Goal: Transaction & Acquisition: Book appointment/travel/reservation

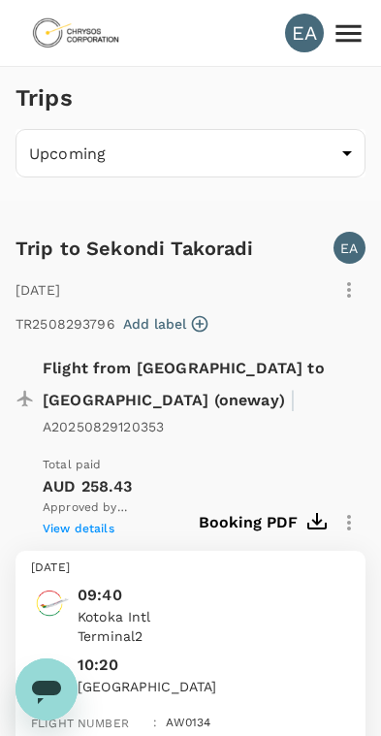
click at [335, 143] on body "EA Trips Upcoming /trips/upcoming ​ Trip to Sekondi Takoradi EA [DATE] TR250829…" at bounding box center [190, 546] width 381 height 1093
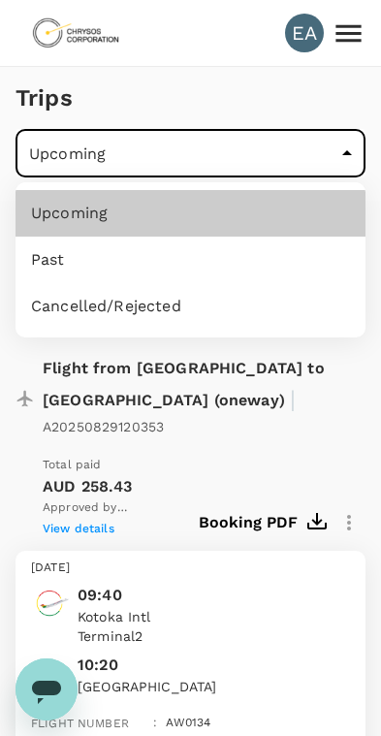
click at [292, 205] on li "Upcoming" at bounding box center [191, 213] width 350 height 47
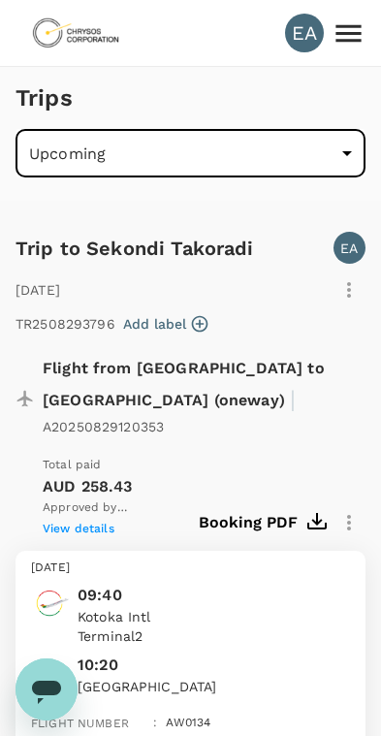
click at [348, 278] on icon "button" at bounding box center [348, 289] width 23 height 23
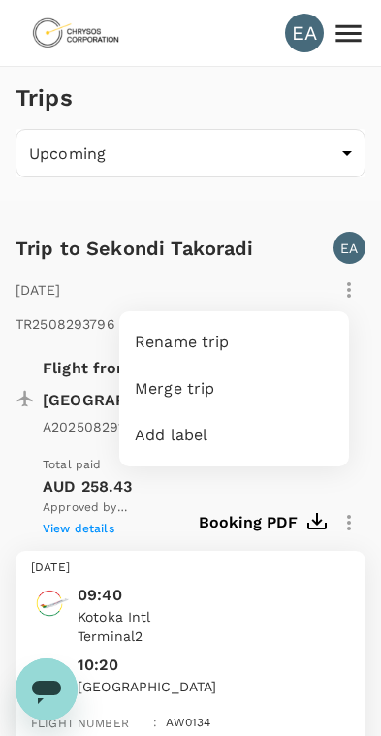
click at [285, 238] on div at bounding box center [190, 368] width 381 height 736
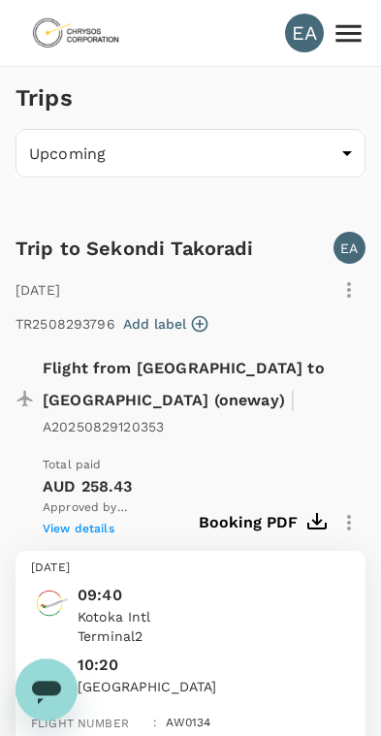
click at [342, 38] on icon at bounding box center [349, 33] width 34 height 34
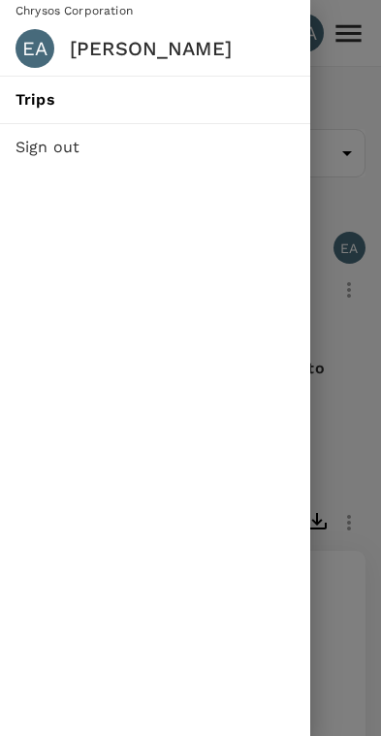
click at [359, 119] on div at bounding box center [190, 368] width 381 height 736
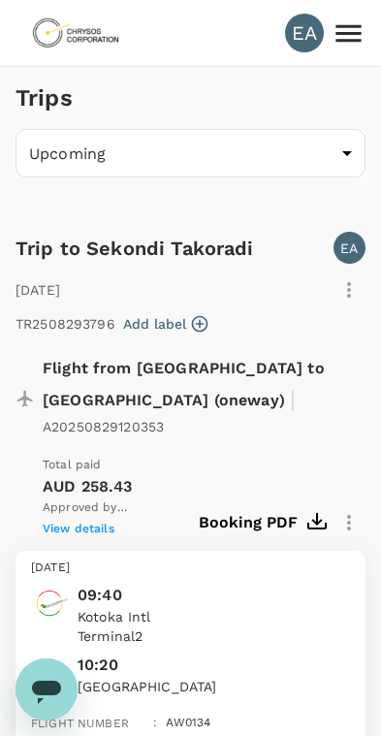
click at [41, 26] on img at bounding box center [75, 33] width 89 height 43
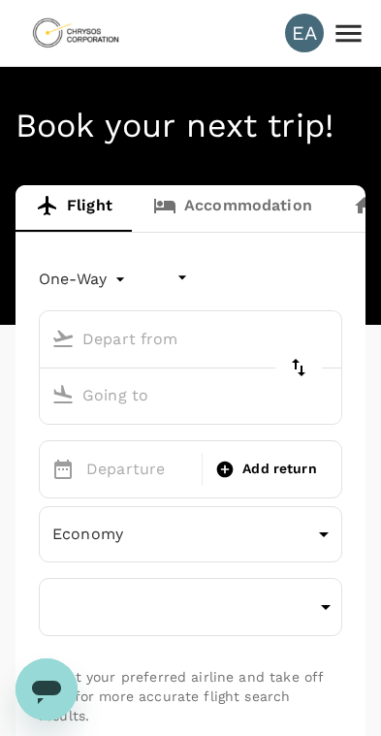
type input "undefined, undefined (any)"
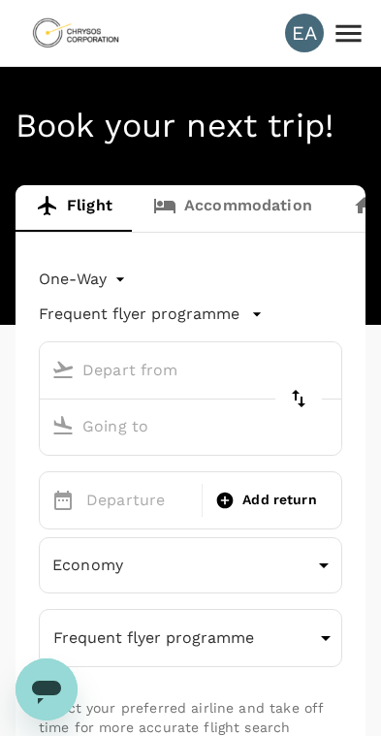
type input "[GEOGRAPHIC_DATA] (KMS)"
type input "Kotoka Intl (ACC)"
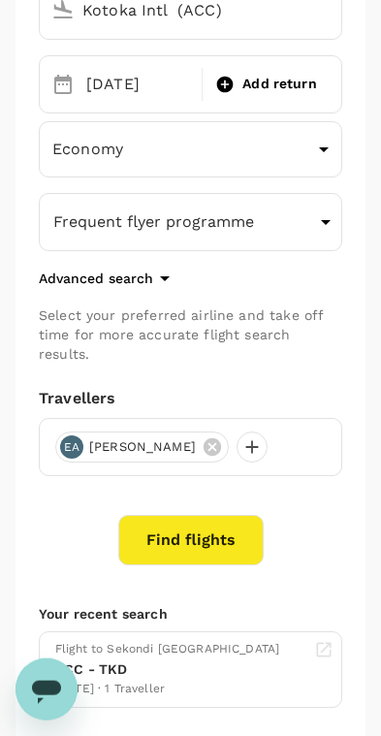
scroll to position [419, 0]
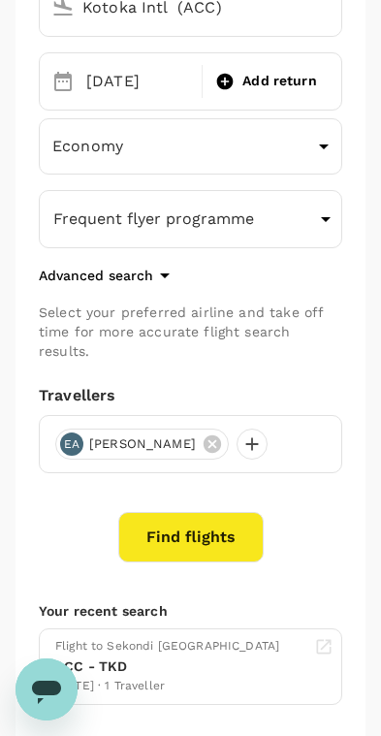
click at [217, 521] on button "Find flights" at bounding box center [190, 537] width 145 height 50
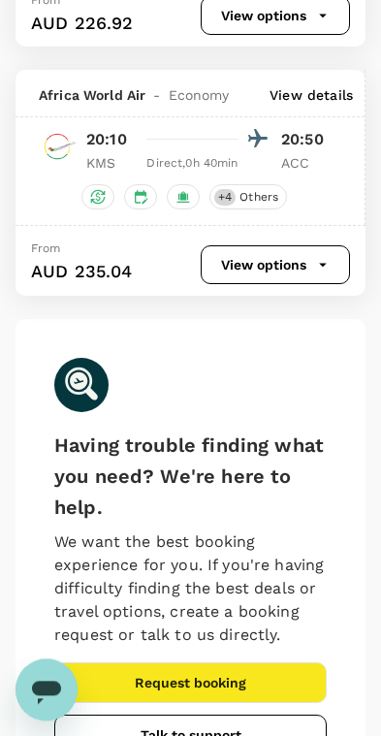
scroll to position [1472, 0]
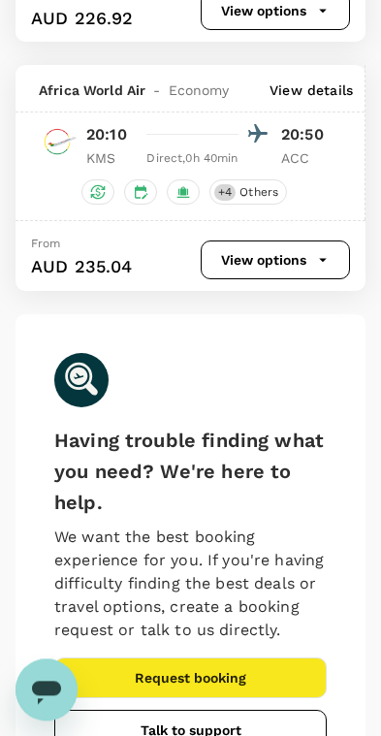
click at [307, 187] on div "Africa World Air - Economy View details 20:10 20:50 KMS Direct , 0h 40min ACC +…" at bounding box center [191, 142] width 350 height 155
click at [274, 279] on button "View options" at bounding box center [275, 259] width 149 height 39
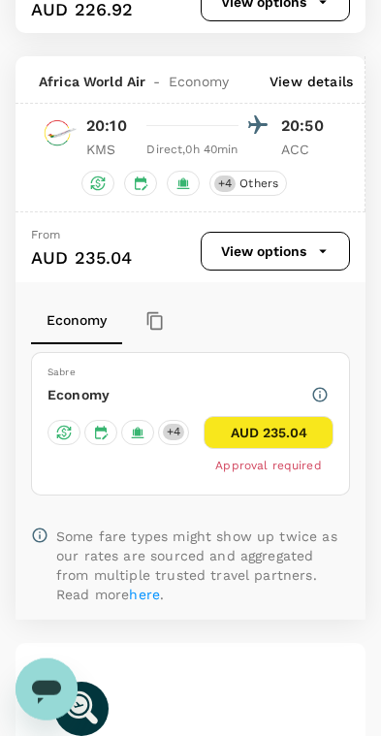
scroll to position [1483, 0]
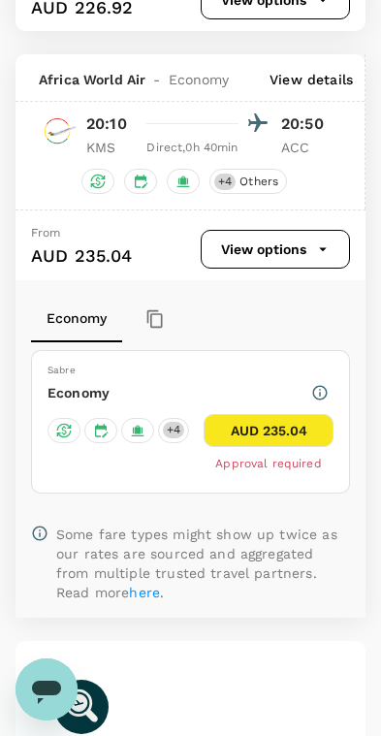
click at [261, 447] on button "AUD 235.04" at bounding box center [269, 430] width 130 height 33
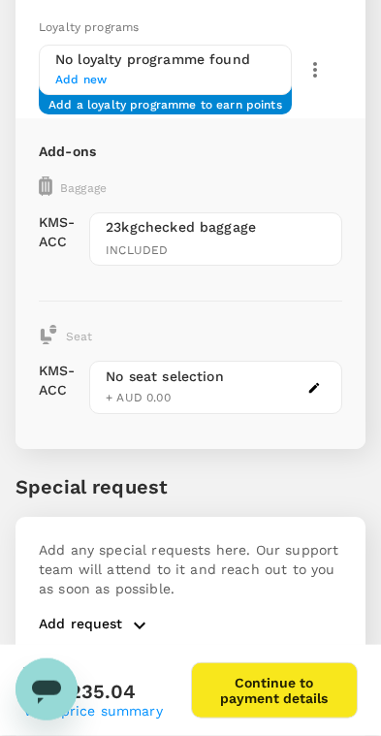
scroll to position [521, 0]
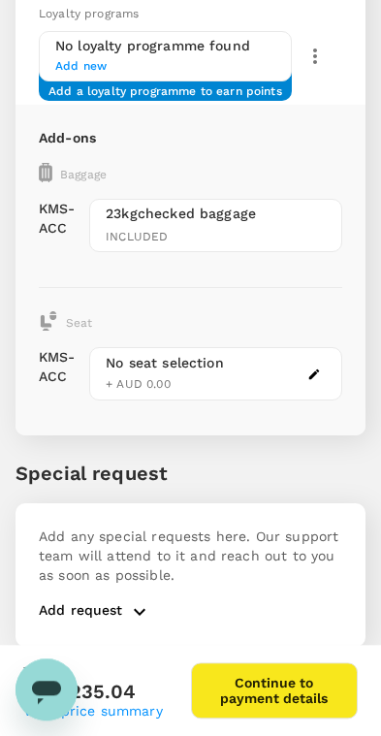
click at [321, 363] on button "button" at bounding box center [313, 374] width 23 height 23
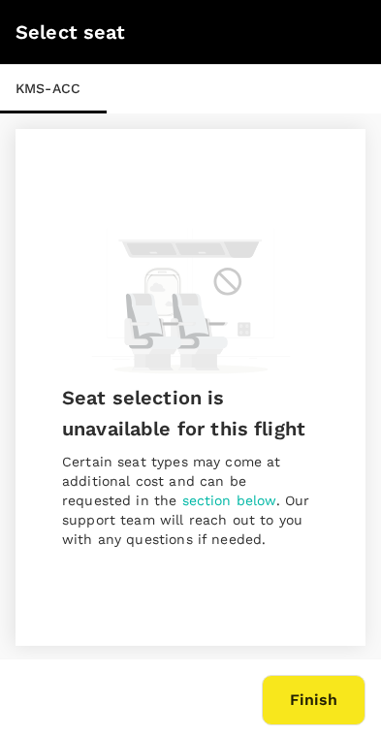
scroll to position [3, 0]
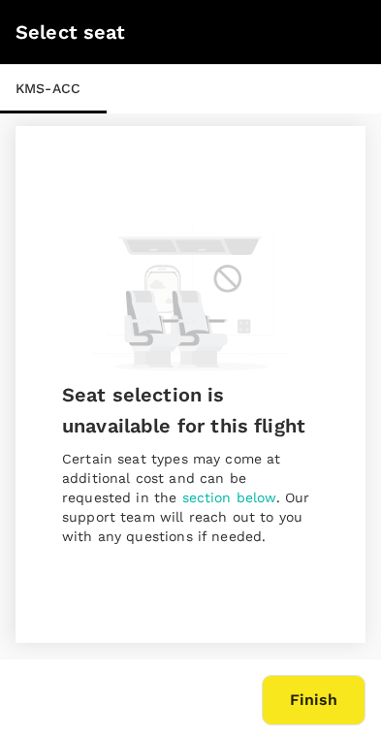
click at [318, 694] on button "Finish" at bounding box center [314, 700] width 104 height 50
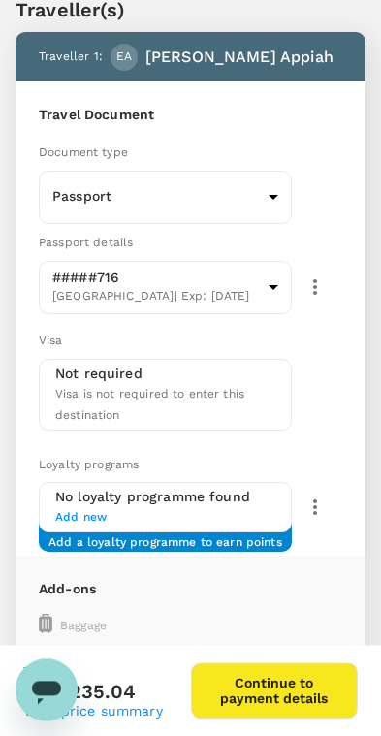
scroll to position [0, 0]
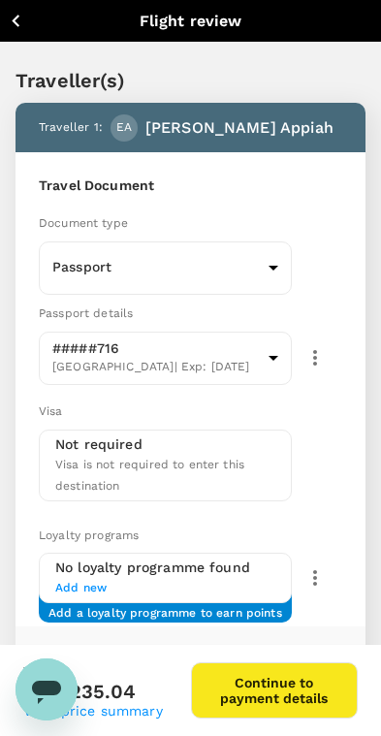
click at [17, 17] on icon "button" at bounding box center [16, 21] width 8 height 13
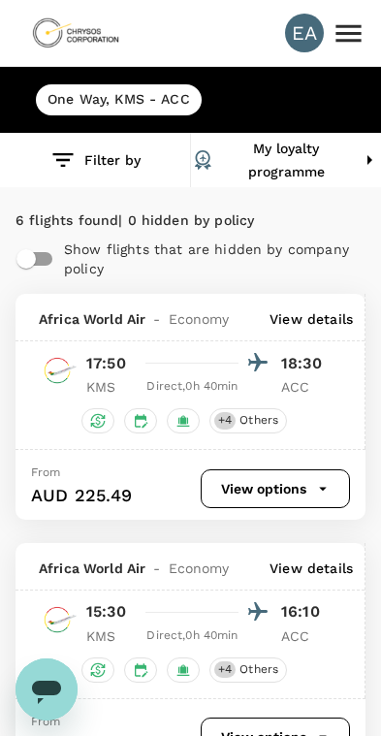
click at [162, 93] on h6 "One Way , KMS - ACC" at bounding box center [118, 99] width 142 height 21
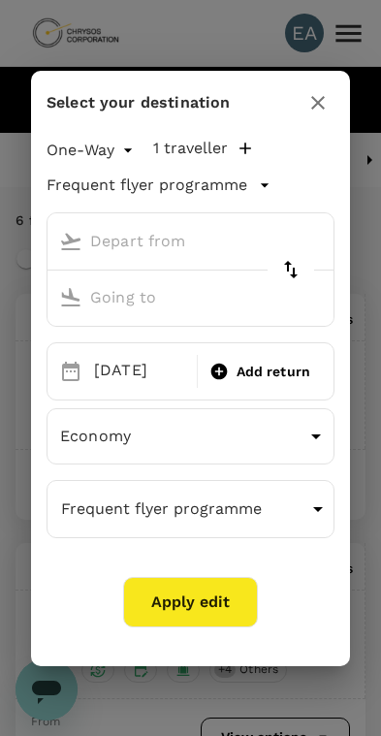
click at [309, 96] on icon "button" at bounding box center [317, 102] width 23 height 23
type input "[GEOGRAPHIC_DATA] (KMS)"
type input "Kotoka Intl (ACC)"
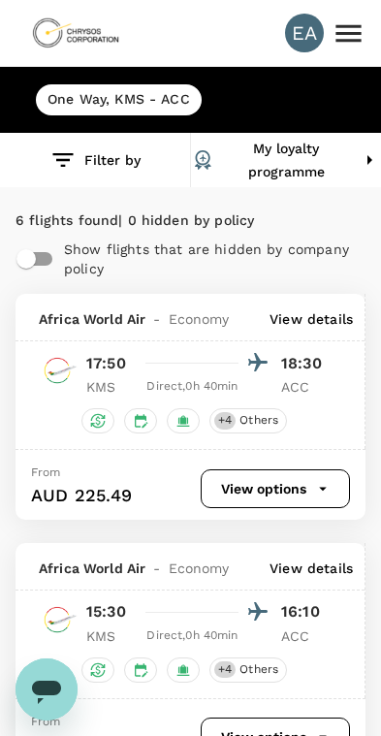
click at [145, 105] on h6 "One Way , KMS - ACC" at bounding box center [118, 99] width 142 height 21
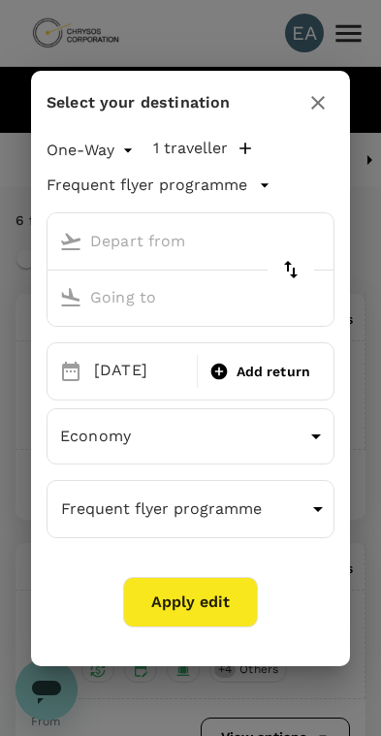
type input "[GEOGRAPHIC_DATA] (KMS)"
type input "Kotoka Intl (ACC)"
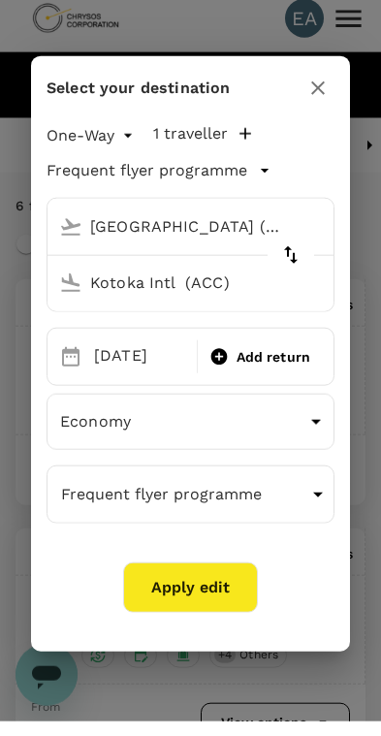
click at [306, 86] on button "button" at bounding box center [317, 102] width 33 height 33
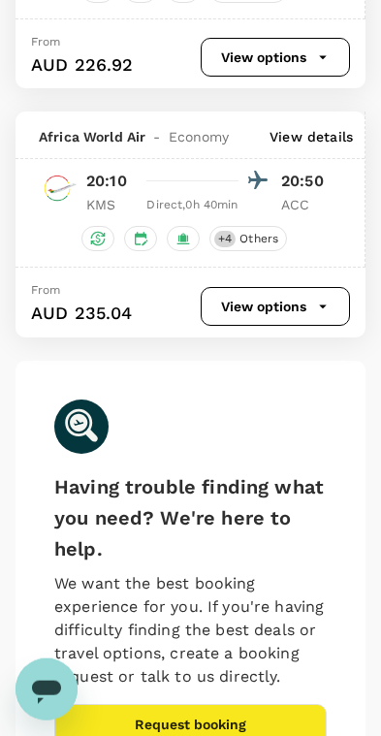
scroll to position [1427, 0]
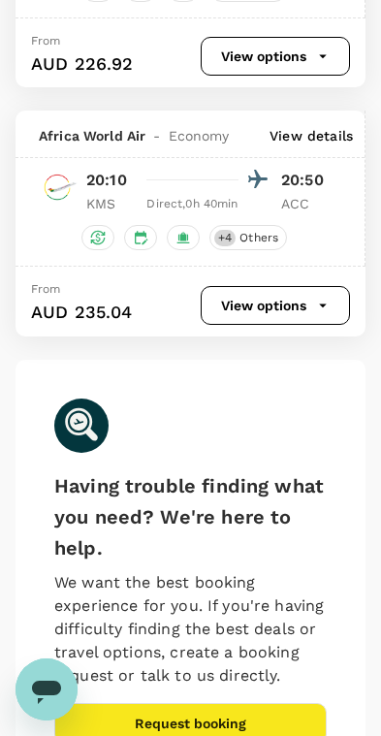
click at [271, 194] on div "20:10 20:50" at bounding box center [207, 180] width 243 height 28
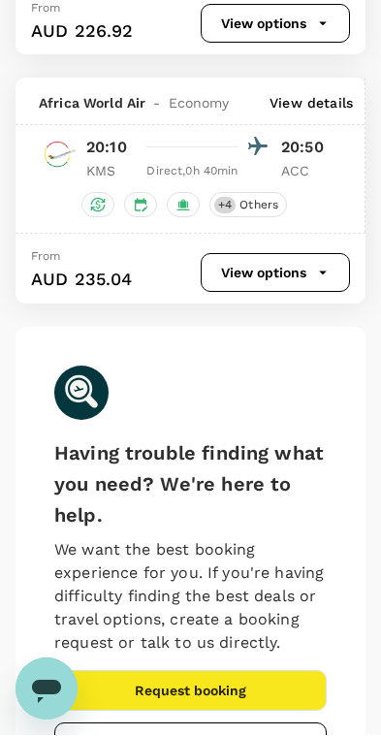
click at [276, 293] on button "View options" at bounding box center [275, 273] width 149 height 39
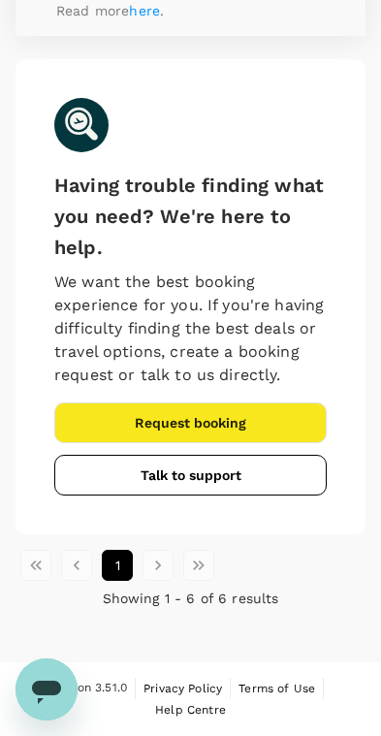
scroll to position [2103, 0]
click at [257, 443] on button "Request booking" at bounding box center [190, 422] width 272 height 41
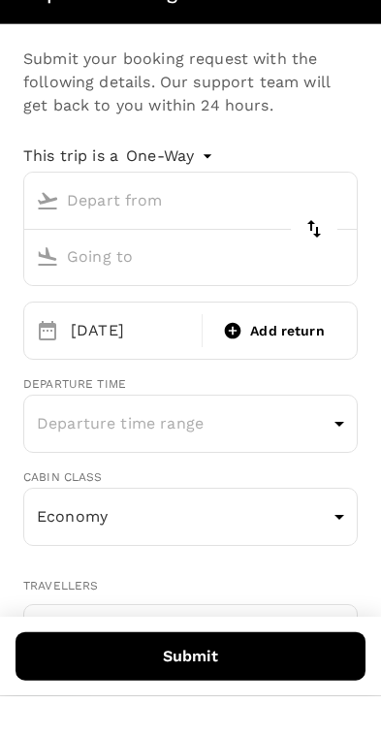
type input "[GEOGRAPHIC_DATA] (KMS)"
type input "Kotoka Intl (ACC)"
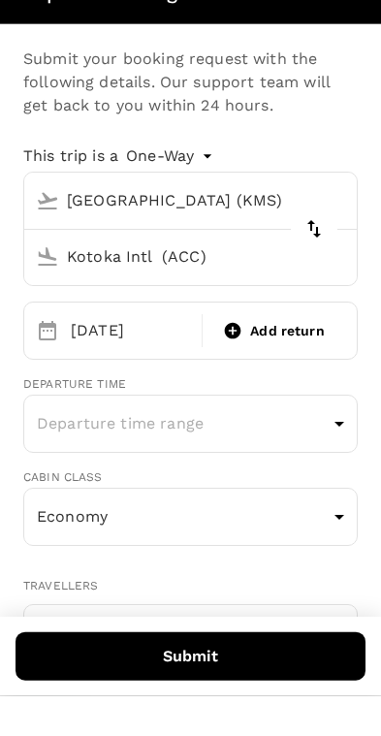
scroll to position [2144, 0]
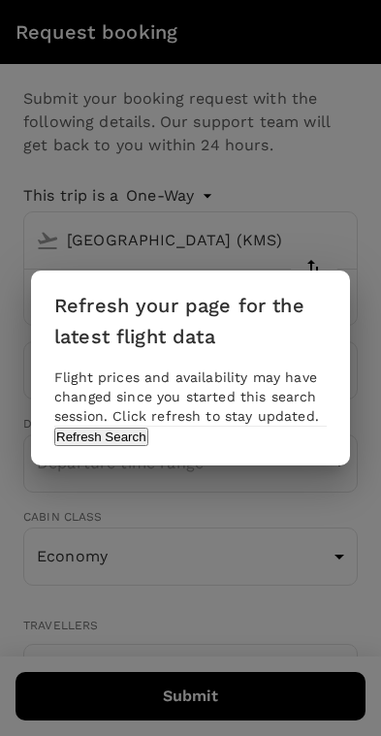
click at [148, 446] on button "Refresh Search" at bounding box center [101, 436] width 94 height 18
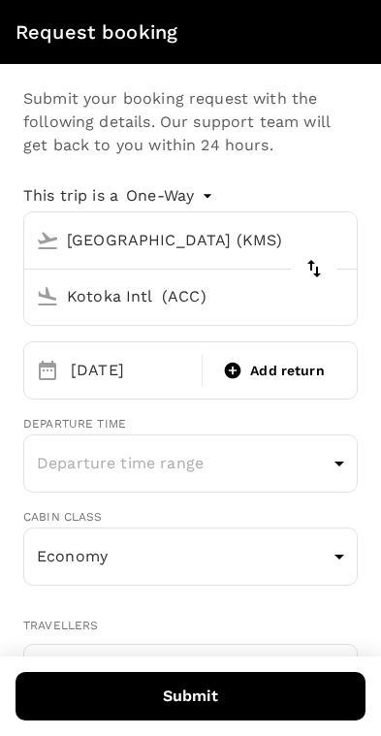
scroll to position [19, 0]
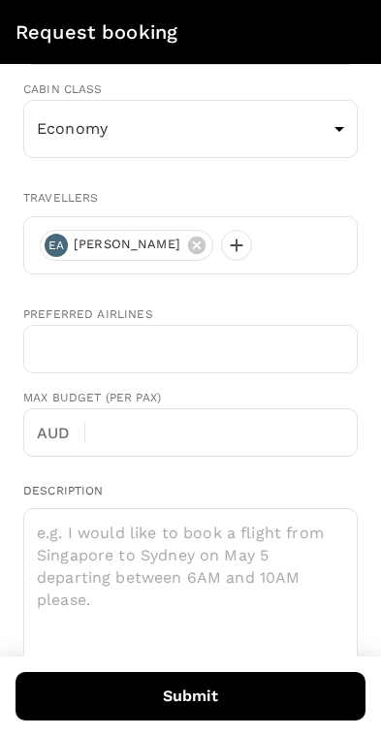
type input "[GEOGRAPHIC_DATA] (KMS)"
type input "Kotoka Intl (ACC)"
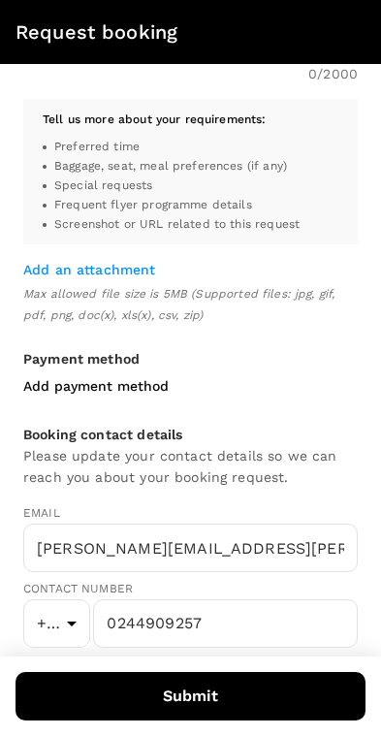
scroll to position [1030, 0]
